Goal: Obtain resource: Download file/media

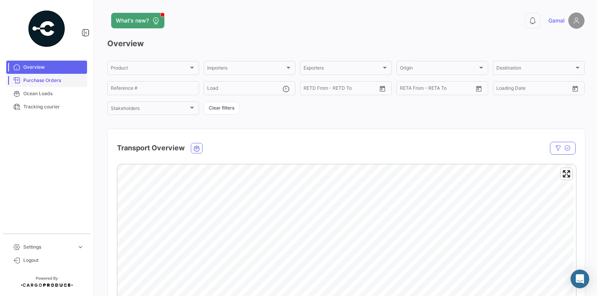
click at [44, 79] on span "Purchase Orders" at bounding box center [53, 80] width 61 height 7
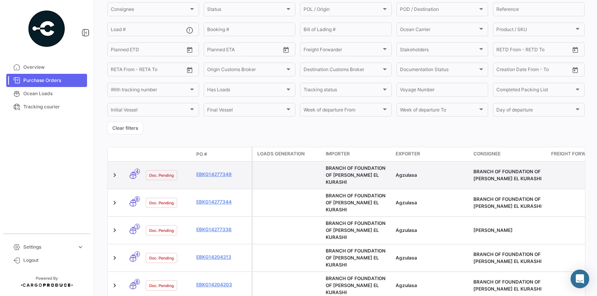
scroll to position [93, 0]
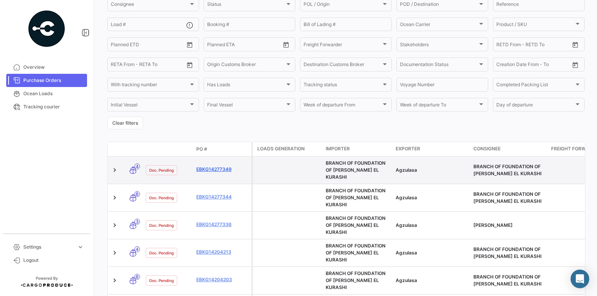
click at [212, 167] on link "EBKG14277349" at bounding box center [222, 169] width 52 height 7
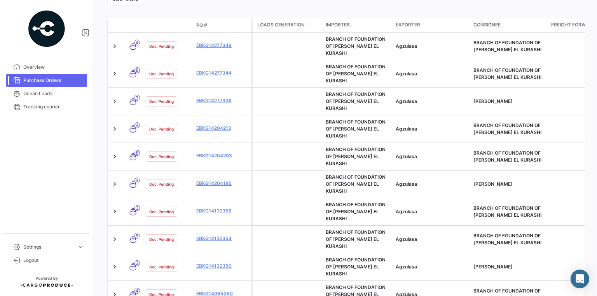
scroll to position [218, 0]
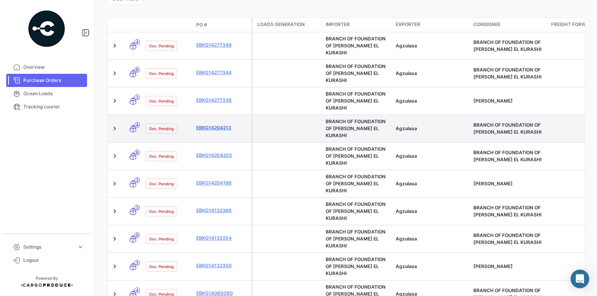
click at [209, 124] on link "EBKG14204213" at bounding box center [222, 127] width 52 height 7
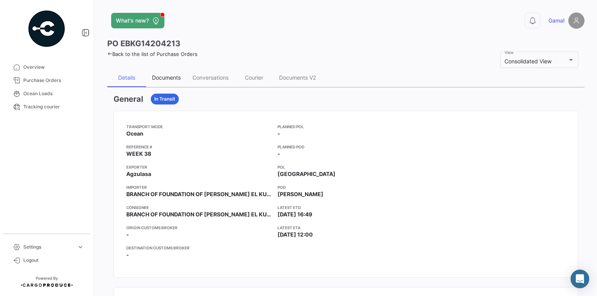
click at [160, 79] on div "Documents" at bounding box center [166, 77] width 29 height 7
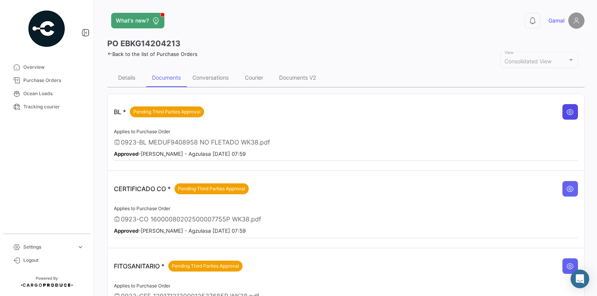
click at [567, 112] on icon at bounding box center [571, 112] width 8 height 8
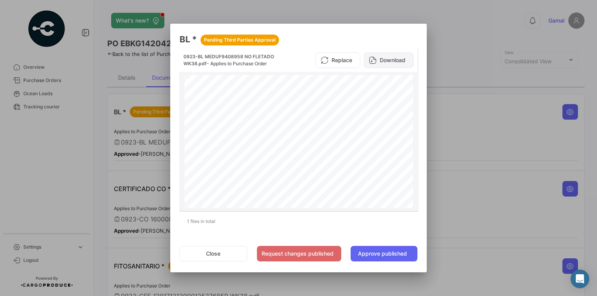
click at [387, 63] on button "Download" at bounding box center [389, 61] width 50 height 16
click at [450, 25] on div at bounding box center [298, 148] width 597 height 296
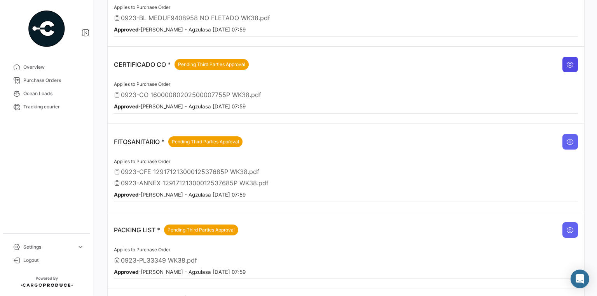
click at [567, 64] on icon at bounding box center [571, 65] width 8 height 8
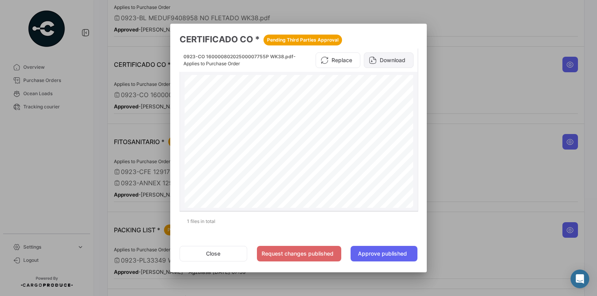
click at [387, 61] on button "Download" at bounding box center [389, 61] width 50 height 16
click at [528, 72] on div at bounding box center [298, 148] width 597 height 296
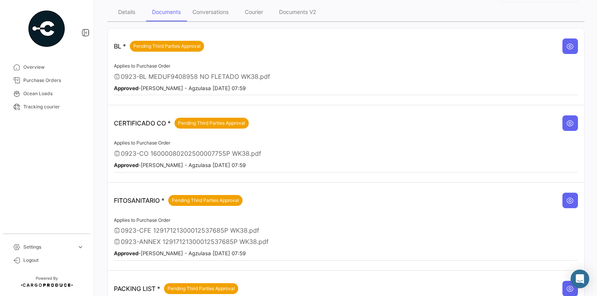
scroll to position [62, 0]
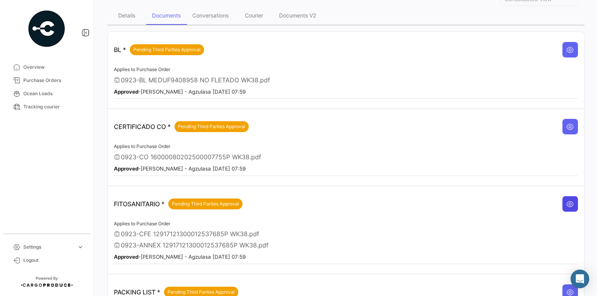
click at [567, 200] on icon at bounding box center [571, 204] width 8 height 8
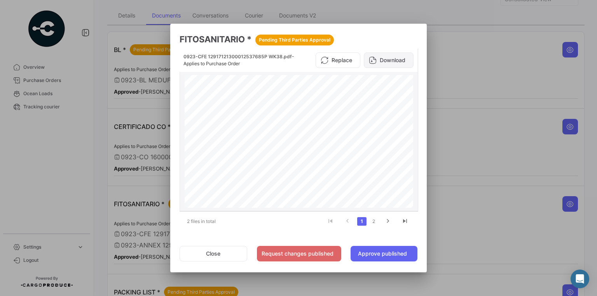
click at [398, 58] on button "Download" at bounding box center [389, 61] width 50 height 16
click at [465, 69] on div at bounding box center [298, 148] width 597 height 296
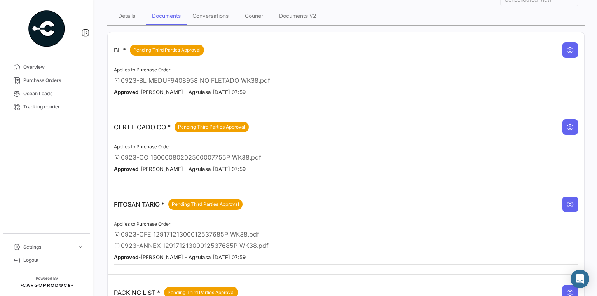
scroll to position [0, 0]
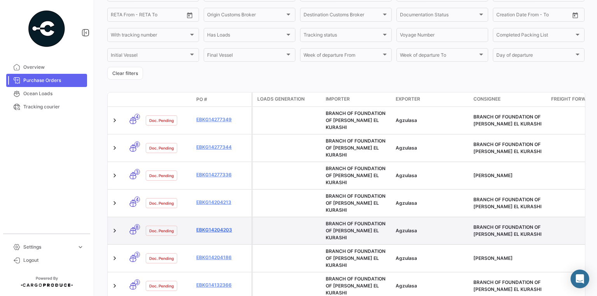
scroll to position [156, 0]
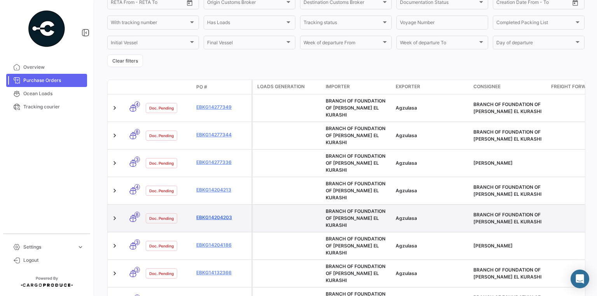
click at [208, 214] on link "EBKG14204203" at bounding box center [222, 217] width 52 height 7
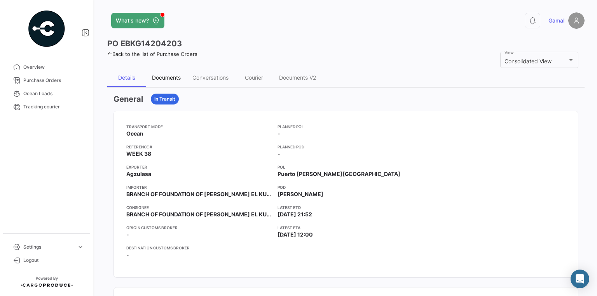
click at [161, 77] on div "Documents" at bounding box center [166, 77] width 29 height 7
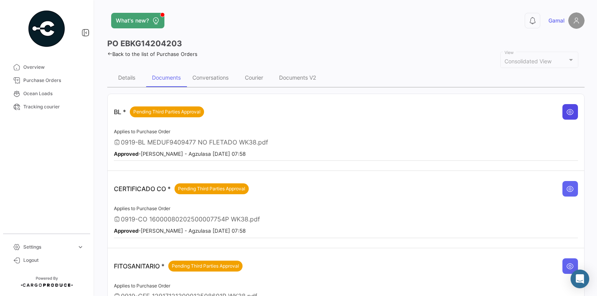
click at [567, 110] on icon at bounding box center [571, 112] width 8 height 8
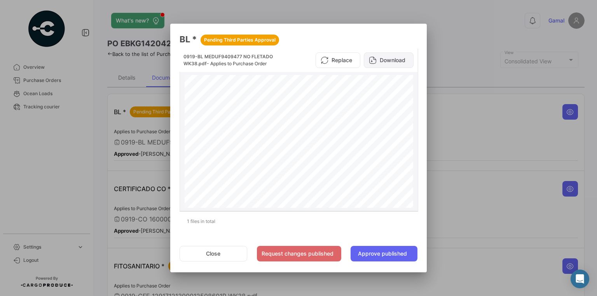
click at [386, 61] on button "Download" at bounding box center [389, 61] width 50 height 16
click at [482, 53] on div at bounding box center [298, 148] width 597 height 296
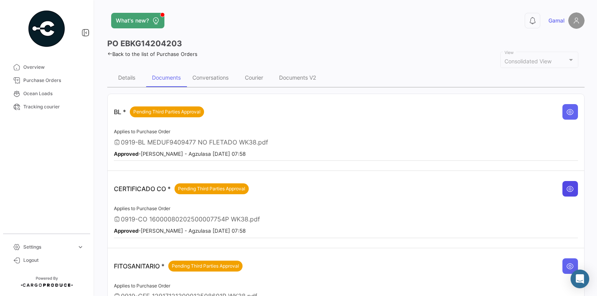
click at [569, 186] on icon at bounding box center [571, 189] width 8 height 8
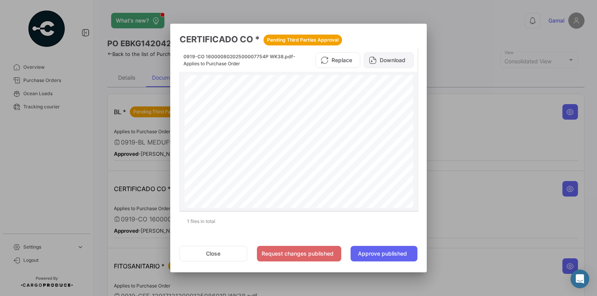
click at [394, 61] on button "Download" at bounding box center [389, 61] width 50 height 16
click at [492, 132] on div at bounding box center [298, 148] width 597 height 296
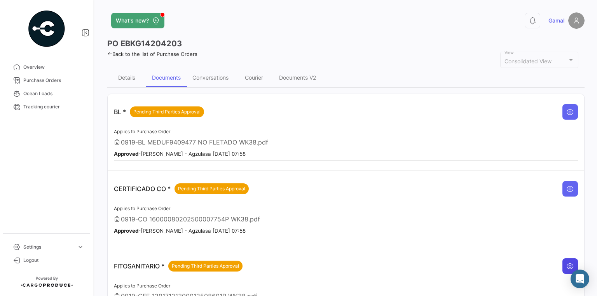
click at [567, 264] on icon at bounding box center [571, 267] width 8 height 8
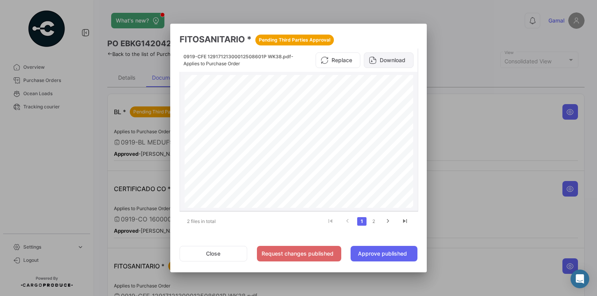
click at [388, 61] on button "Download" at bounding box center [389, 61] width 50 height 16
click at [449, 46] on div at bounding box center [298, 148] width 597 height 296
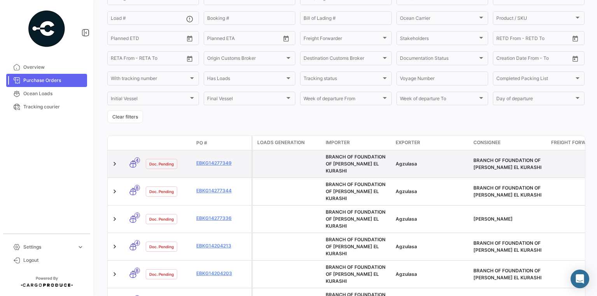
scroll to position [124, 0]
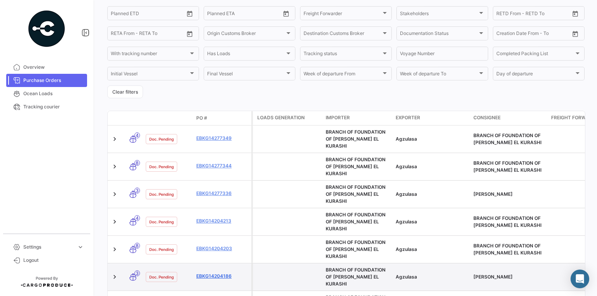
click at [221, 273] on link "EBKG14204186" at bounding box center [222, 276] width 52 height 7
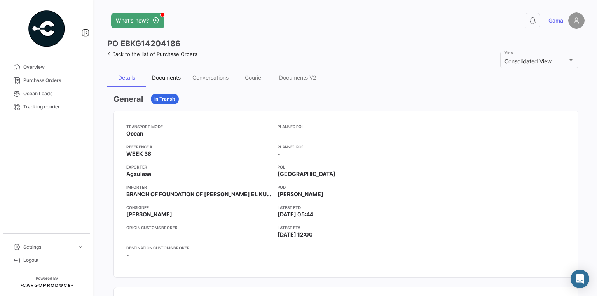
click at [162, 77] on div "Documents" at bounding box center [166, 77] width 29 height 7
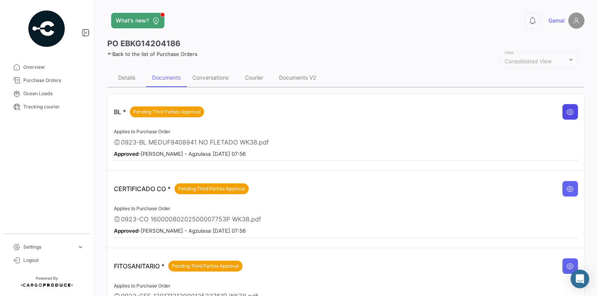
click at [568, 109] on icon at bounding box center [571, 112] width 8 height 8
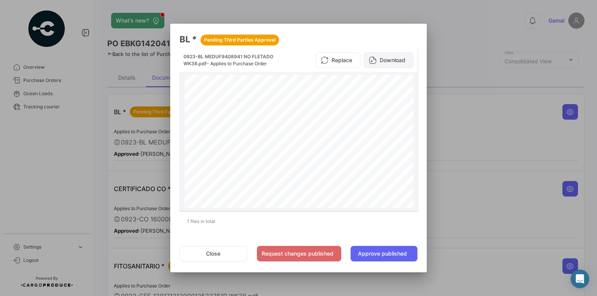
click at [383, 55] on button "Download" at bounding box center [389, 61] width 50 height 16
click at [389, 59] on button "Download" at bounding box center [389, 61] width 50 height 16
click at [466, 52] on div at bounding box center [298, 148] width 597 height 296
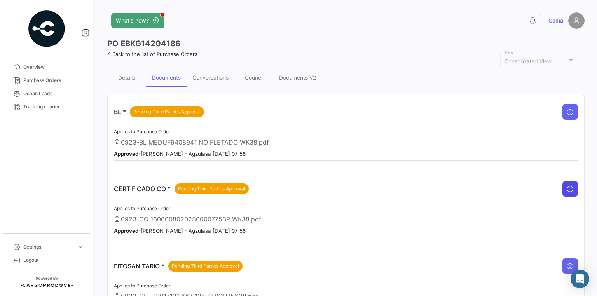
click at [567, 188] on icon at bounding box center [571, 189] width 8 height 8
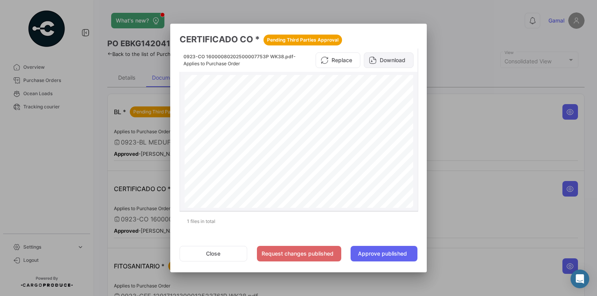
click at [395, 60] on button "Download" at bounding box center [389, 61] width 50 height 16
drag, startPoint x: 538, startPoint y: 124, endPoint x: 536, endPoint y: 142, distance: 17.3
click at [537, 124] on div at bounding box center [298, 148] width 597 height 296
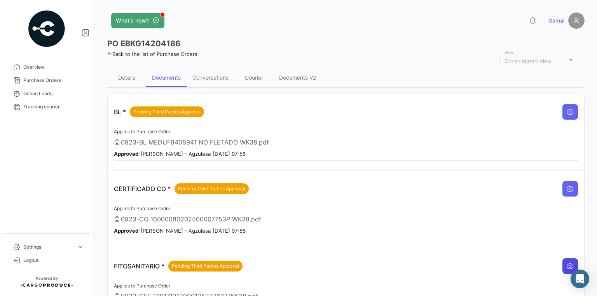
click at [567, 264] on icon at bounding box center [571, 267] width 8 height 8
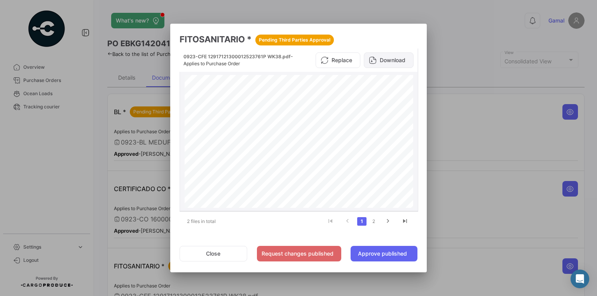
click at [406, 57] on button "Download" at bounding box center [389, 61] width 50 height 16
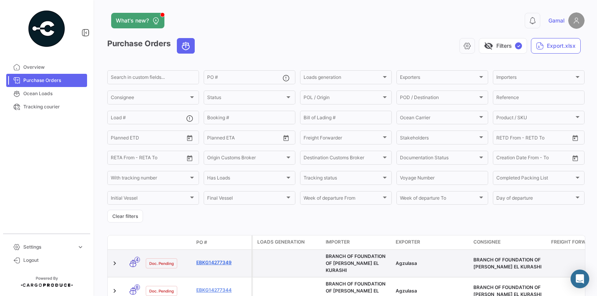
click at [214, 263] on link "EBKG14277349" at bounding box center [222, 262] width 52 height 7
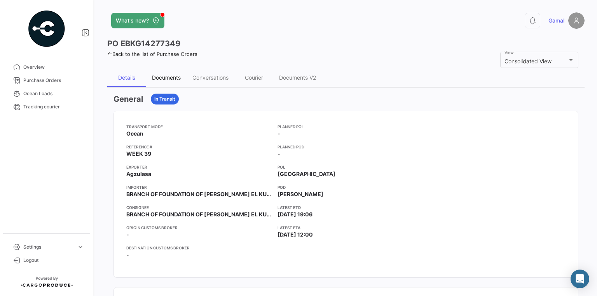
click at [175, 78] on div "Documents" at bounding box center [166, 77] width 29 height 7
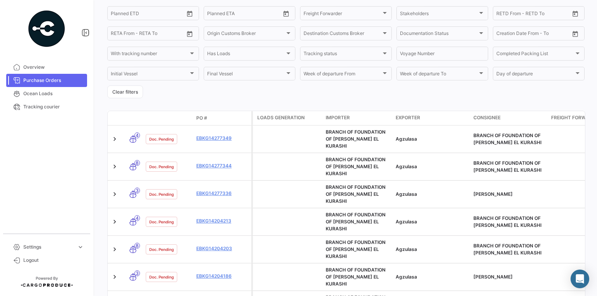
scroll to position [187, 0]
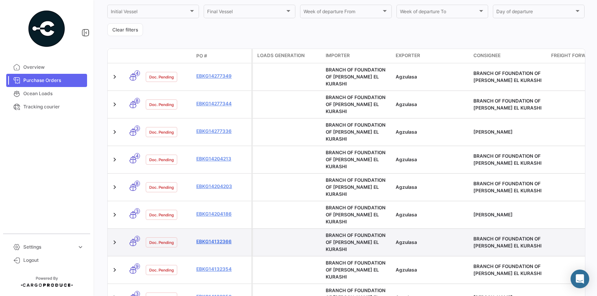
click at [211, 238] on link "EBKG14132366" at bounding box center [222, 241] width 52 height 7
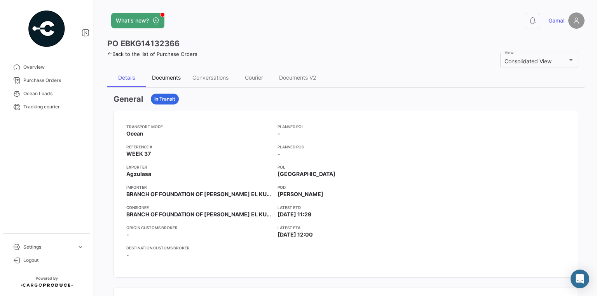
click at [171, 80] on div "Documents" at bounding box center [166, 77] width 29 height 7
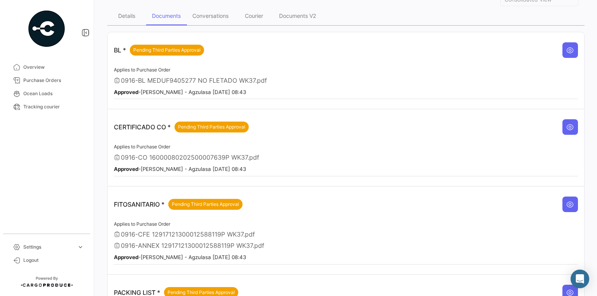
scroll to position [62, 0]
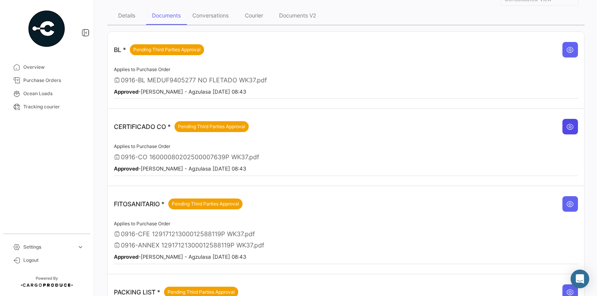
click at [567, 123] on icon at bounding box center [571, 127] width 8 height 8
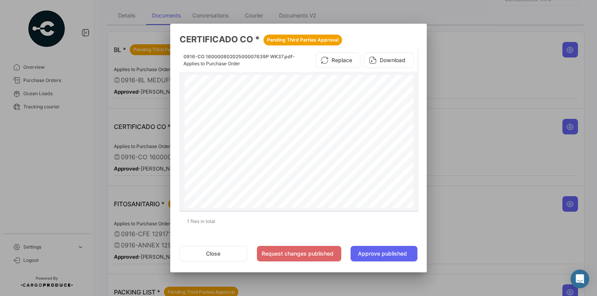
scroll to position [31, 0]
click at [388, 61] on button "Download" at bounding box center [389, 61] width 50 height 16
click at [509, 54] on div at bounding box center [298, 148] width 597 height 296
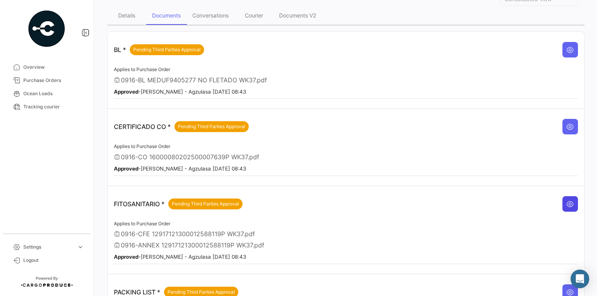
click at [567, 201] on icon at bounding box center [571, 204] width 8 height 8
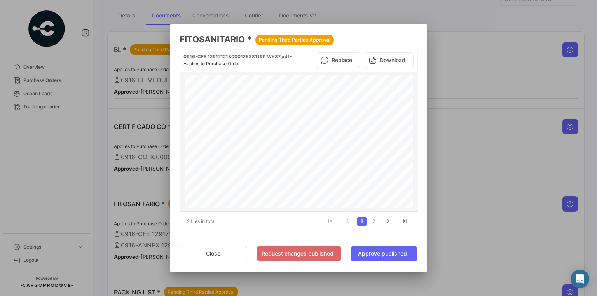
click at [361, 119] on div "Page 1" at bounding box center [299, 236] width 229 height 323
click at [399, 56] on button "Download" at bounding box center [389, 61] width 50 height 16
click at [469, 56] on div at bounding box center [298, 148] width 597 height 296
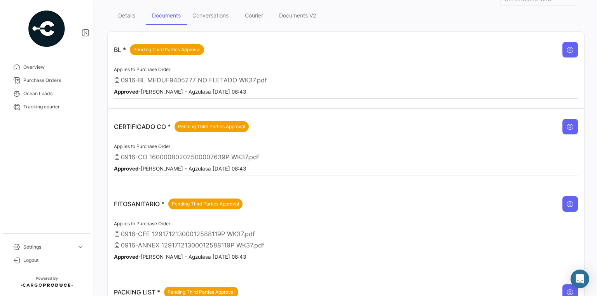
scroll to position [0, 0]
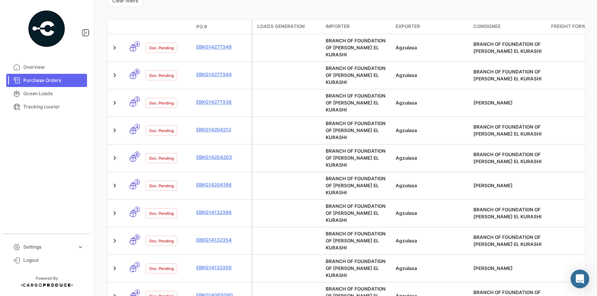
scroll to position [218, 0]
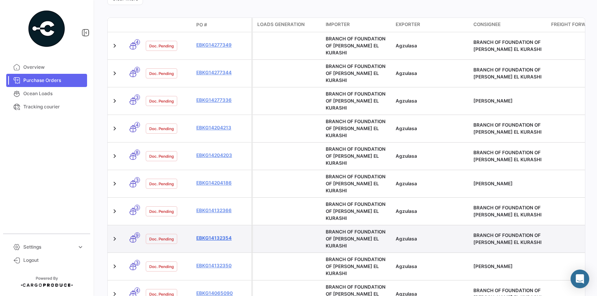
click at [223, 235] on link "EBKG14132354" at bounding box center [222, 238] width 52 height 7
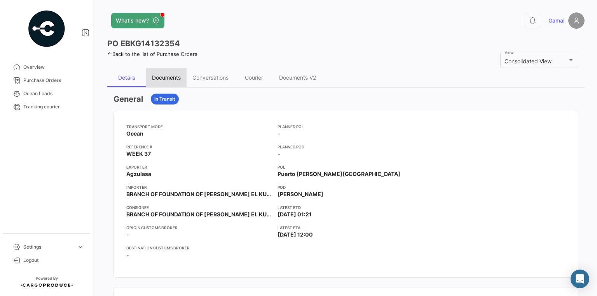
click at [157, 77] on div "Documents" at bounding box center [166, 77] width 29 height 7
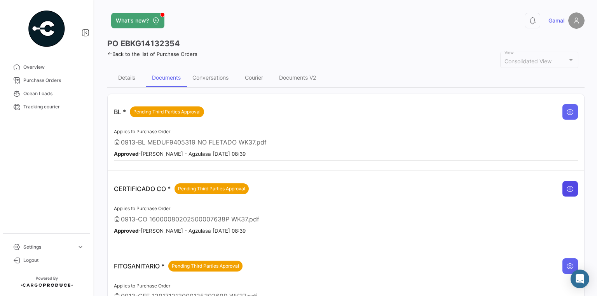
click at [568, 186] on icon at bounding box center [571, 189] width 8 height 8
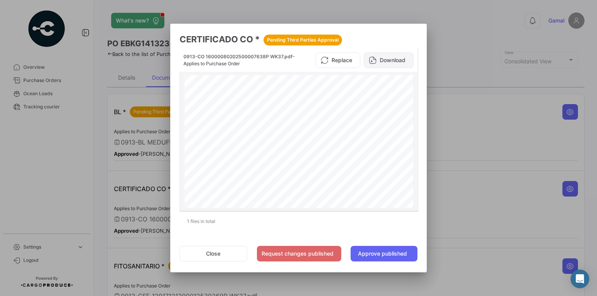
click at [388, 59] on button "Download" at bounding box center [389, 61] width 50 height 16
click at [510, 115] on div at bounding box center [298, 148] width 597 height 296
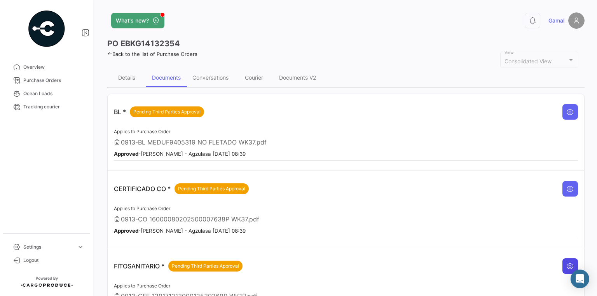
click at [568, 263] on icon at bounding box center [571, 267] width 8 height 8
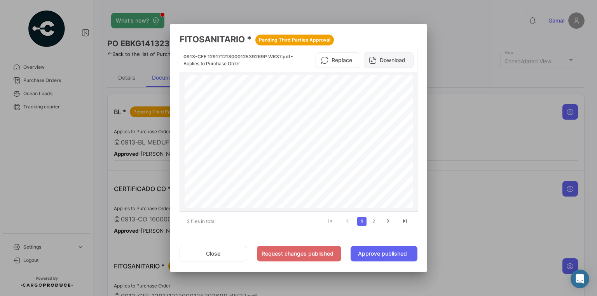
click at [398, 60] on button "Download" at bounding box center [389, 61] width 50 height 16
click at [552, 39] on div at bounding box center [298, 148] width 597 height 296
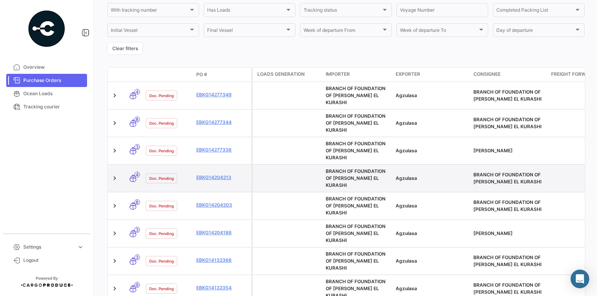
scroll to position [218, 0]
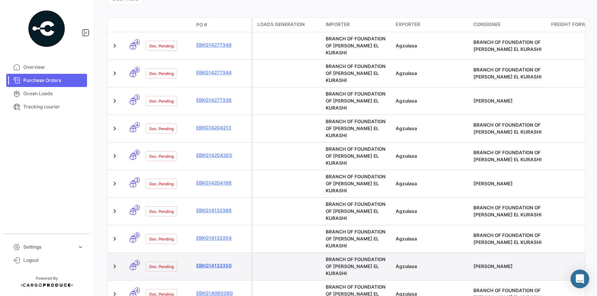
click at [221, 263] on link "EBKG14132350" at bounding box center [222, 266] width 52 height 7
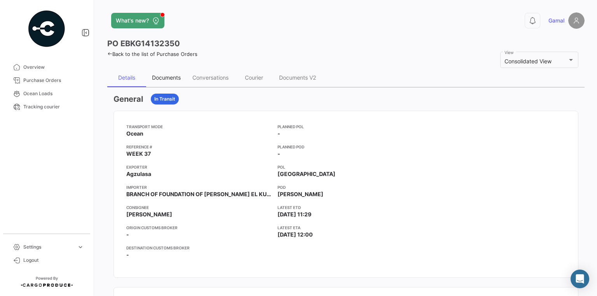
click at [166, 75] on div "Documents" at bounding box center [166, 77] width 29 height 7
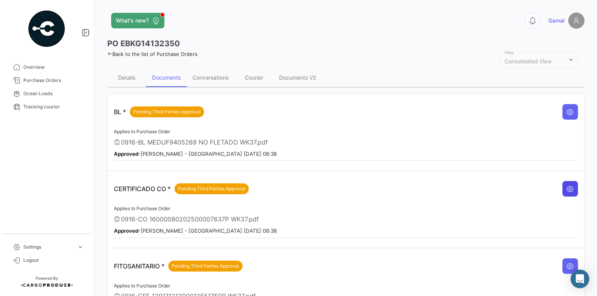
click at [566, 182] on button at bounding box center [571, 189] width 16 height 16
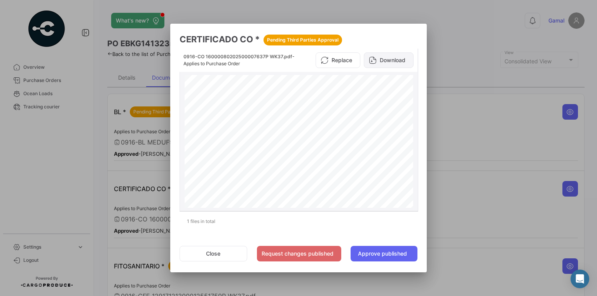
click at [386, 61] on button "Download" at bounding box center [389, 61] width 50 height 16
click at [485, 120] on div at bounding box center [298, 148] width 597 height 296
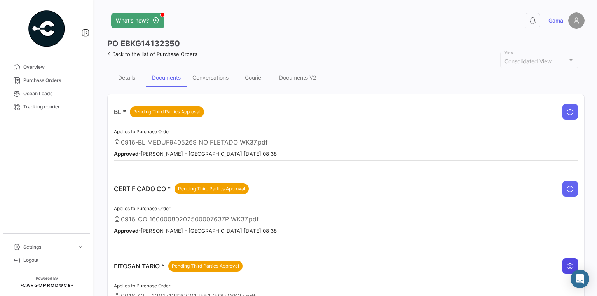
click at [567, 263] on icon at bounding box center [571, 267] width 8 height 8
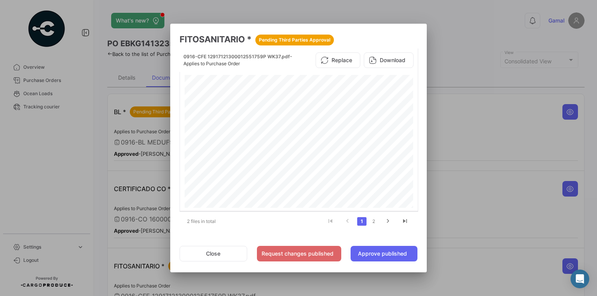
click at [373, 114] on div "Page 1" at bounding box center [299, 236] width 229 height 323
click at [393, 56] on button "Download" at bounding box center [389, 61] width 50 height 16
click at [497, 36] on div at bounding box center [298, 148] width 597 height 296
